Goal: Information Seeking & Learning: Learn about a topic

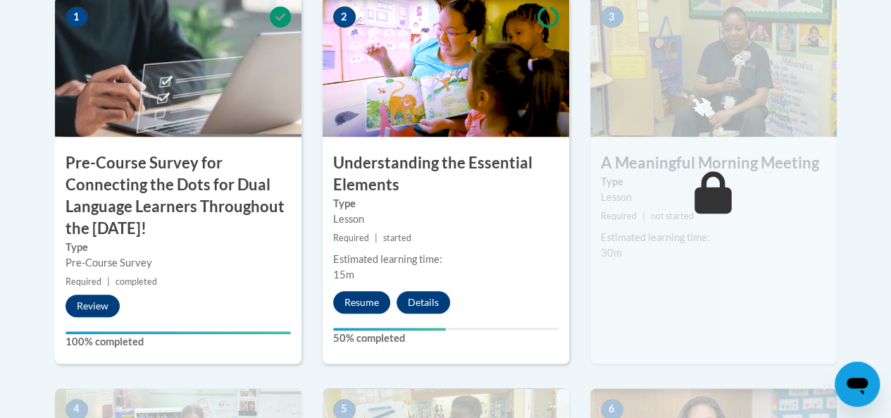
scroll to position [512, 0]
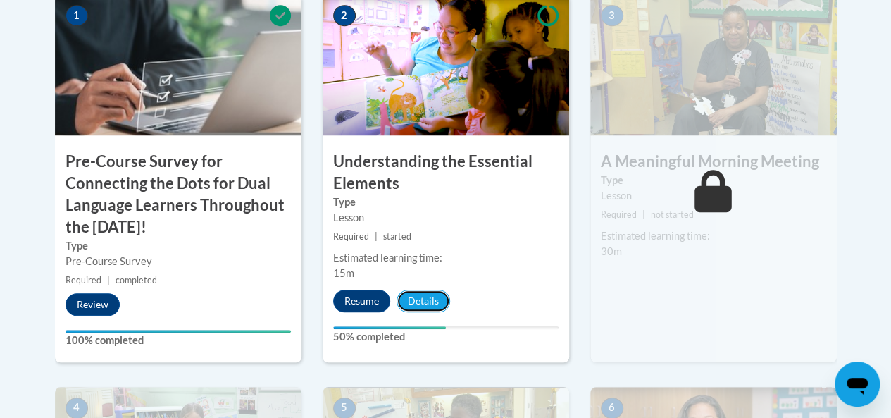
click at [422, 303] on button "Details" at bounding box center [424, 301] width 54 height 23
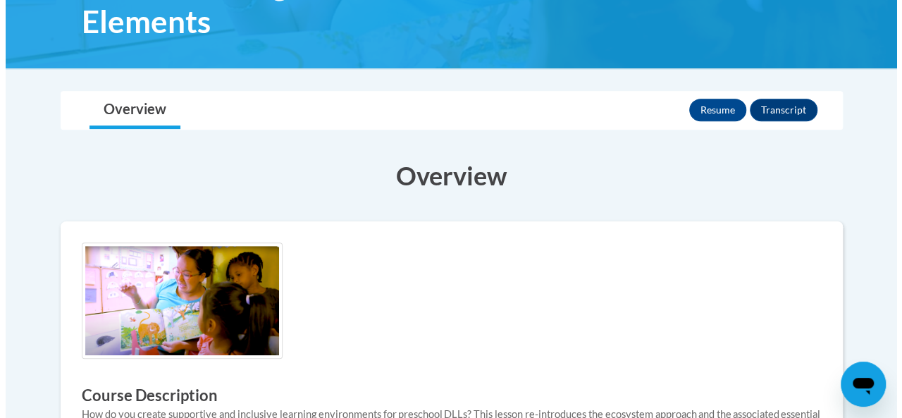
scroll to position [259, 0]
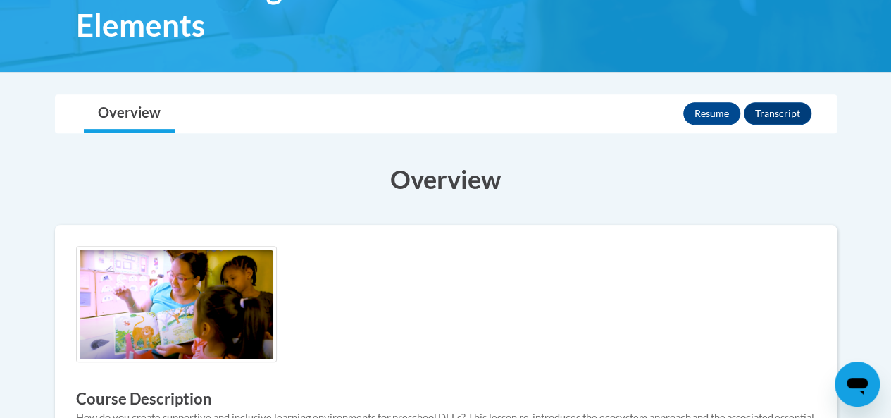
click at [712, 109] on button "Resume" at bounding box center [712, 113] width 57 height 23
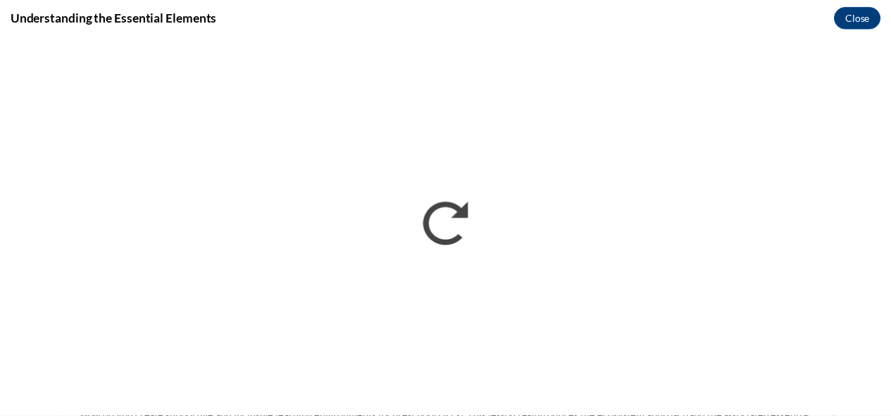
scroll to position [0, 0]
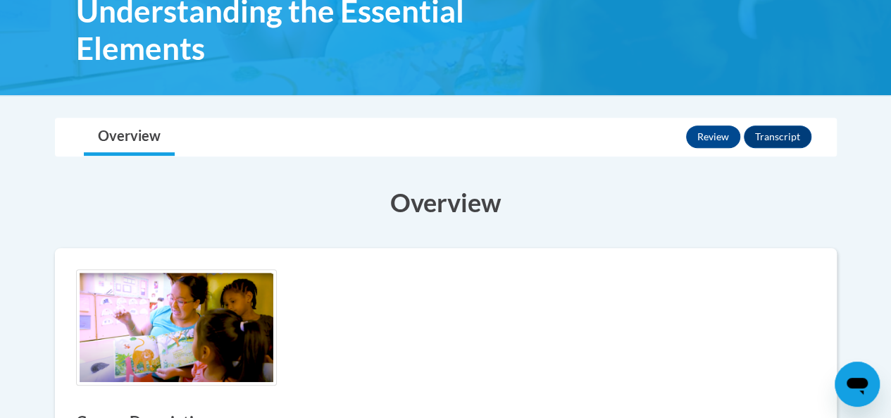
scroll to position [242, 0]
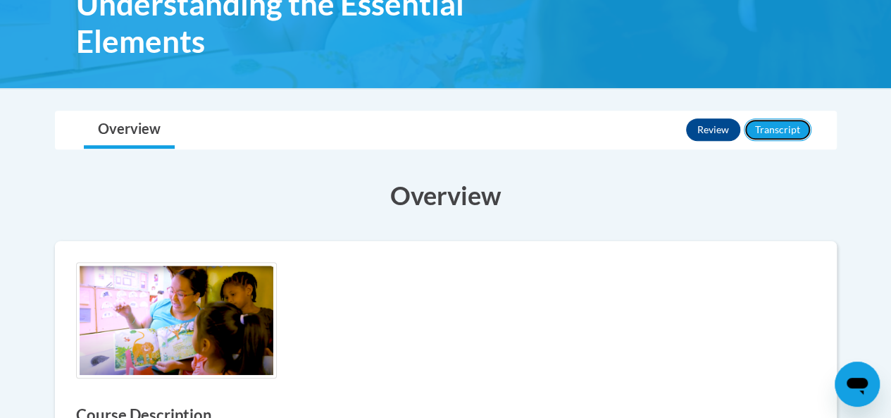
click at [782, 135] on button "Transcript" at bounding box center [778, 129] width 68 height 23
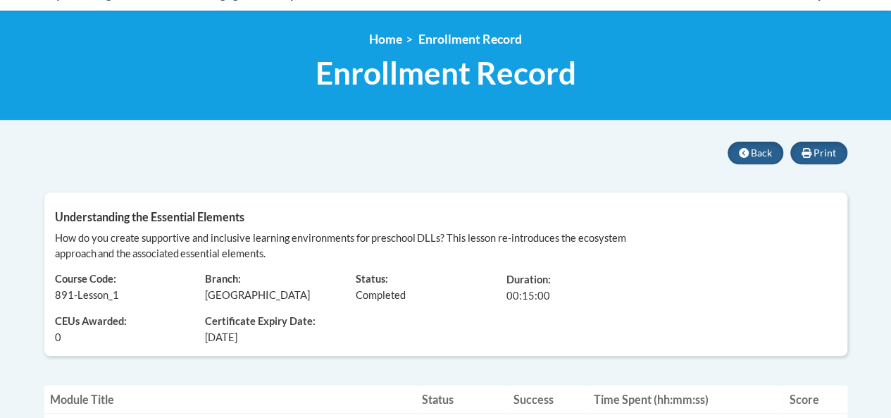
scroll to position [173, 0]
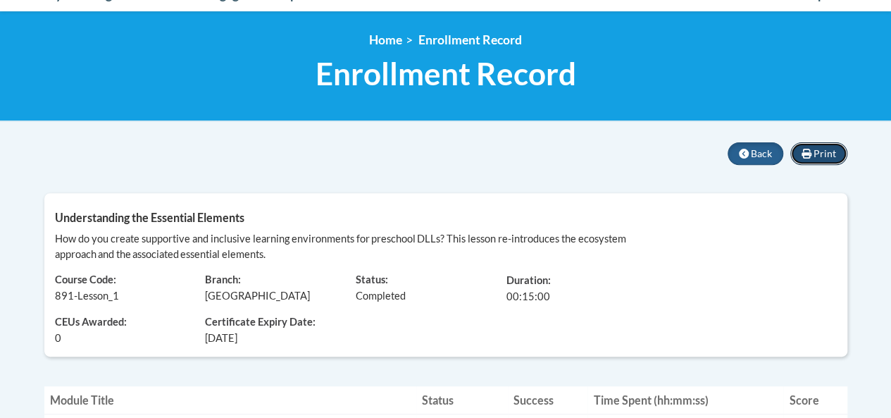
click at [808, 153] on icon at bounding box center [807, 154] width 10 height 10
click at [753, 149] on span "Back" at bounding box center [761, 153] width 21 height 12
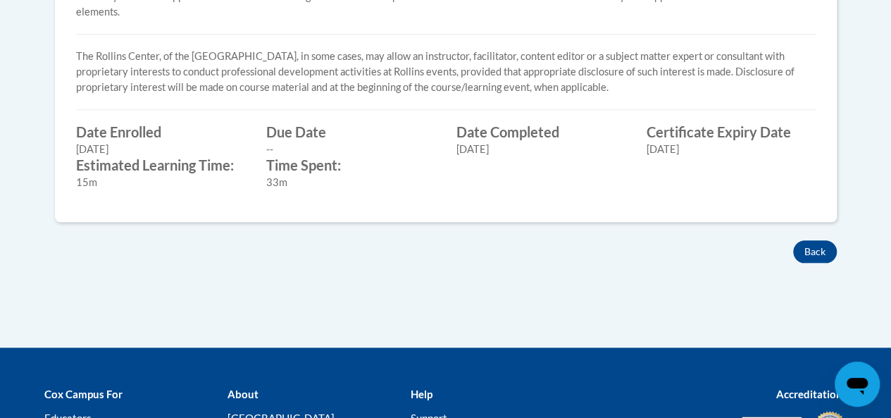
scroll to position [706, 0]
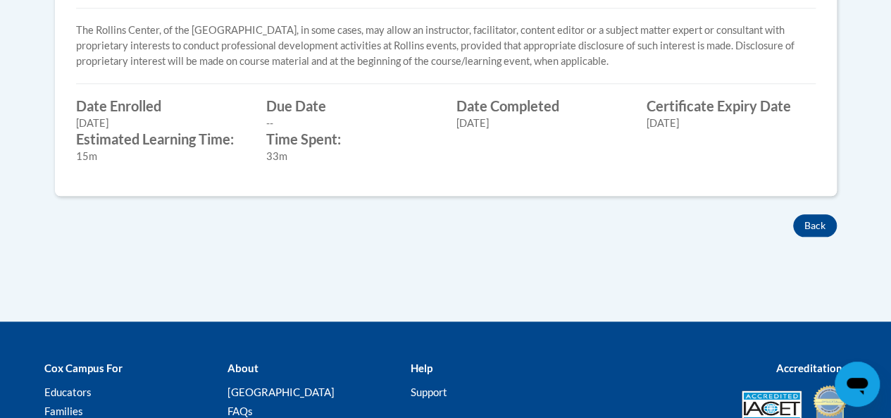
click at [819, 230] on button "Back" at bounding box center [815, 225] width 44 height 23
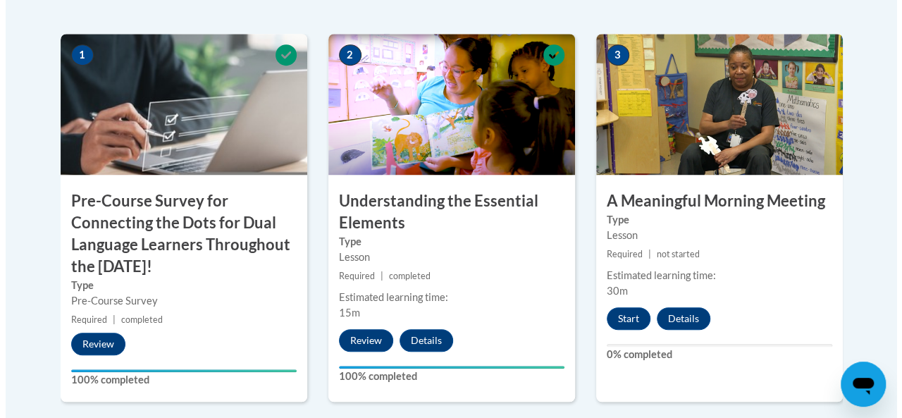
scroll to position [467, 0]
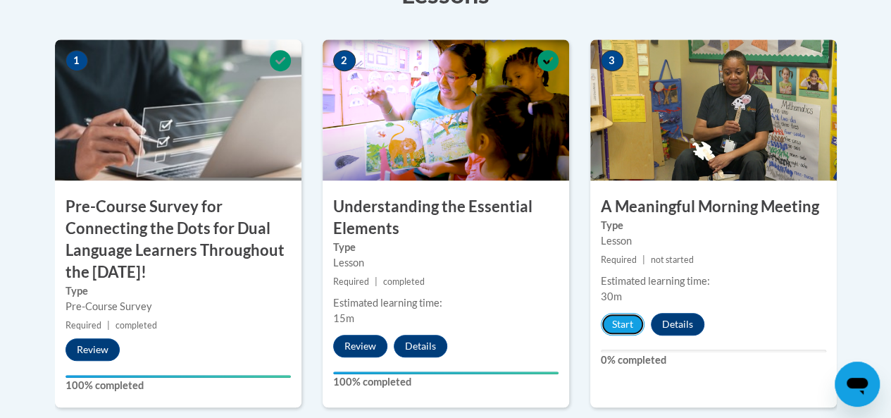
click at [621, 321] on button "Start" at bounding box center [623, 324] width 44 height 23
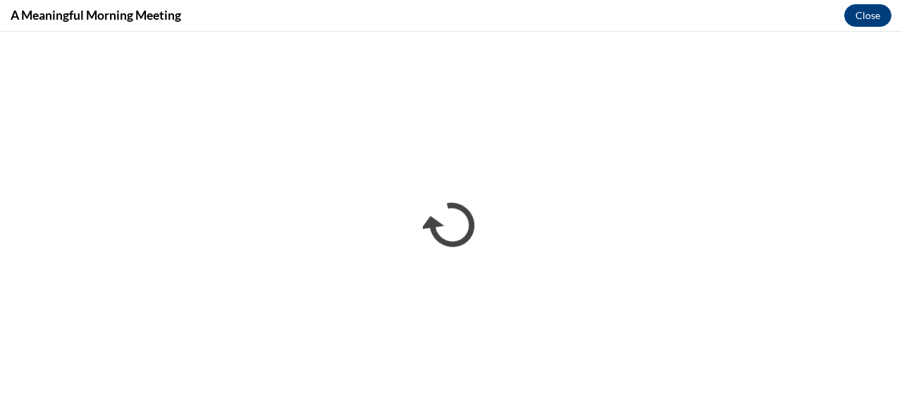
scroll to position [0, 0]
